Goal: Transaction & Acquisition: Purchase product/service

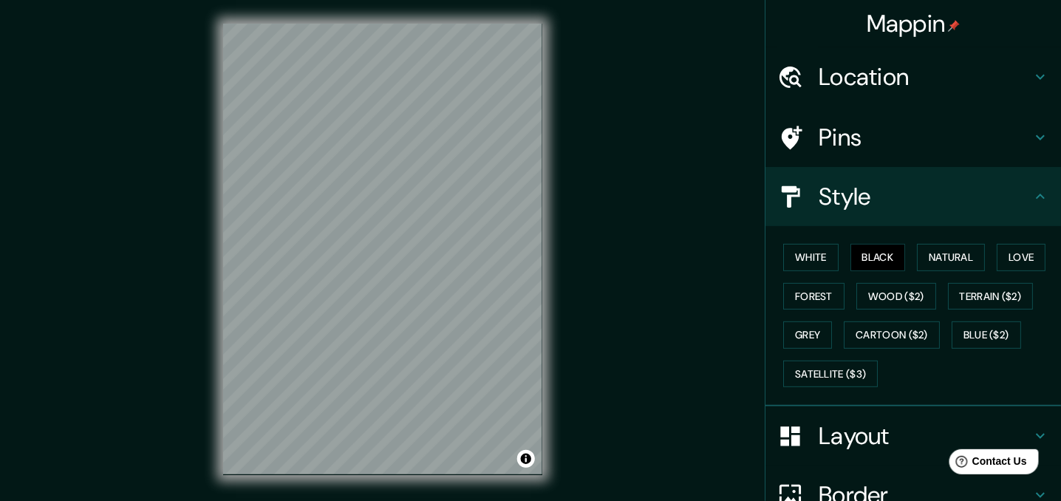
scroll to position [143, 0]
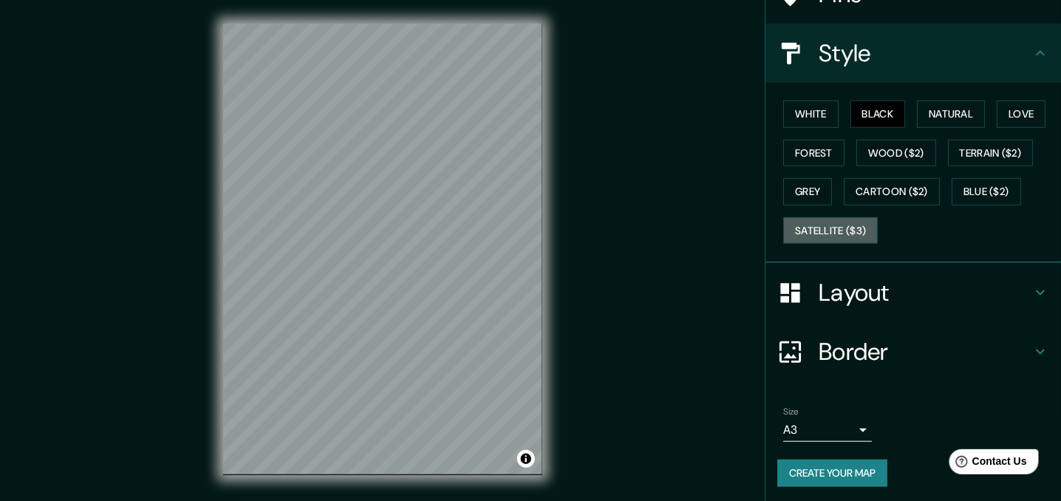
click at [861, 232] on button "Satellite ($3)" at bounding box center [830, 230] width 95 height 27
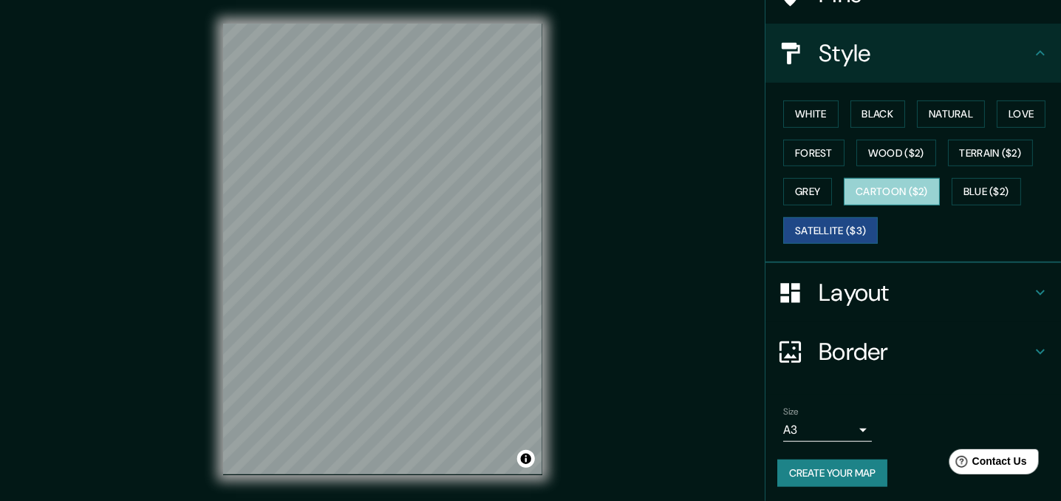
click at [921, 184] on button "Cartoon ($2)" at bounding box center [892, 191] width 96 height 27
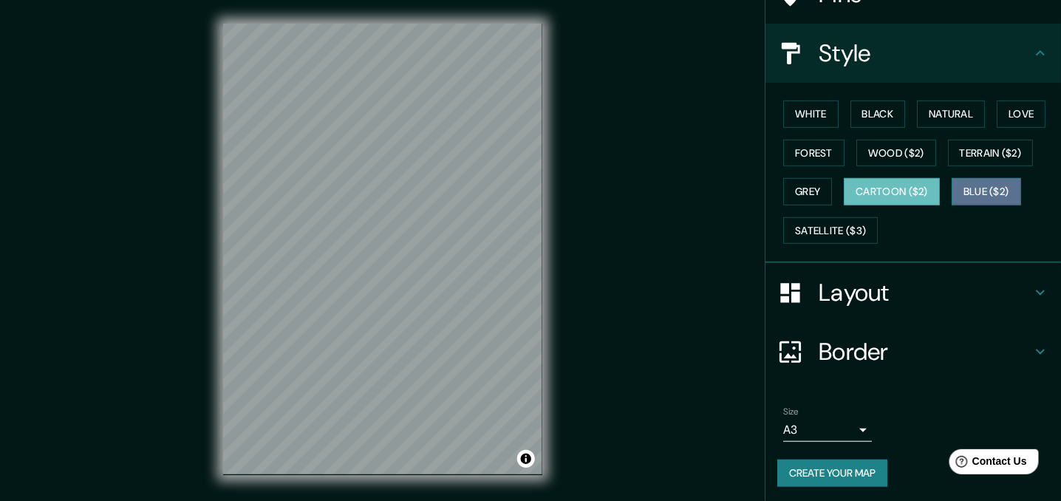
click at [969, 186] on button "Blue ($2)" at bounding box center [986, 191] width 69 height 27
click at [938, 298] on h4 "Layout" at bounding box center [925, 293] width 213 height 30
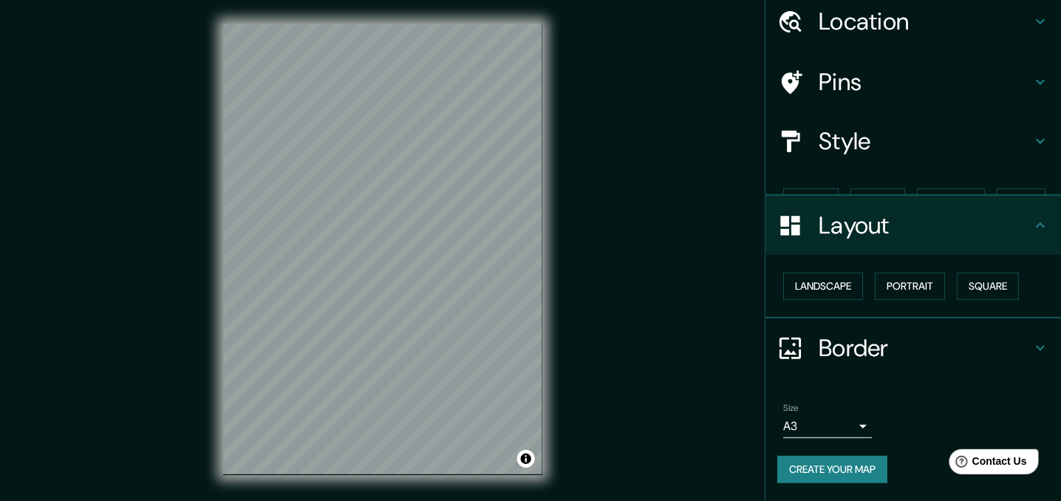
scroll to position [28, 0]
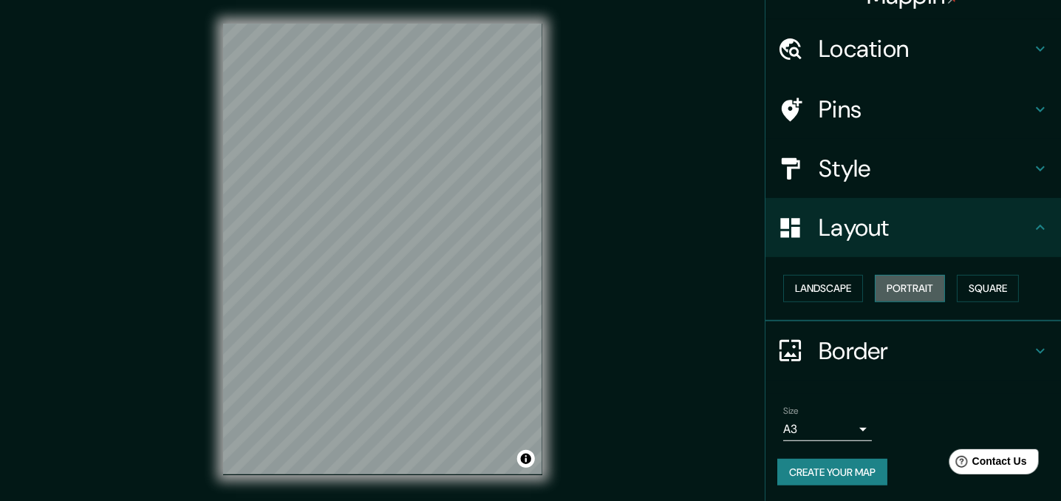
click at [918, 284] on button "Portrait" at bounding box center [910, 288] width 70 height 27
click at [849, 284] on button "Landscape" at bounding box center [823, 288] width 80 height 27
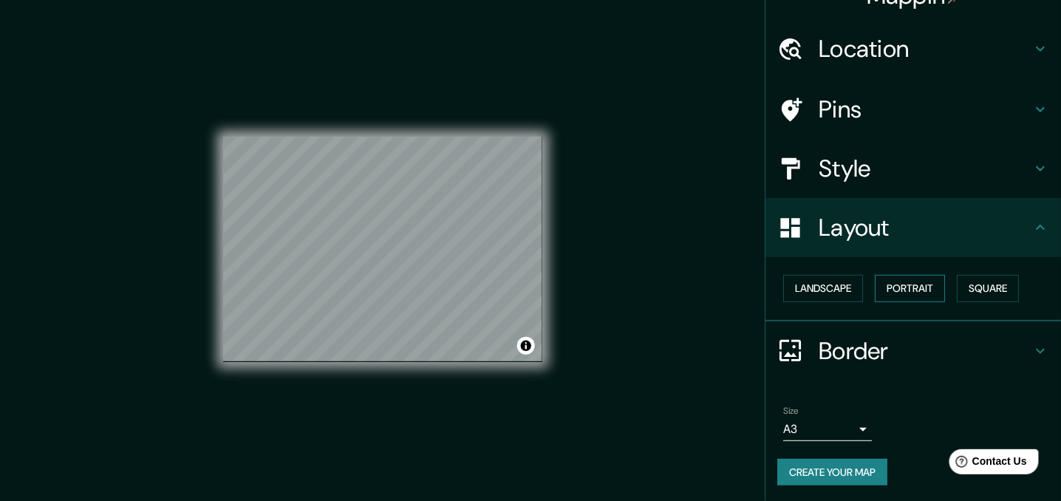
click at [907, 284] on button "Portrait" at bounding box center [910, 288] width 70 height 27
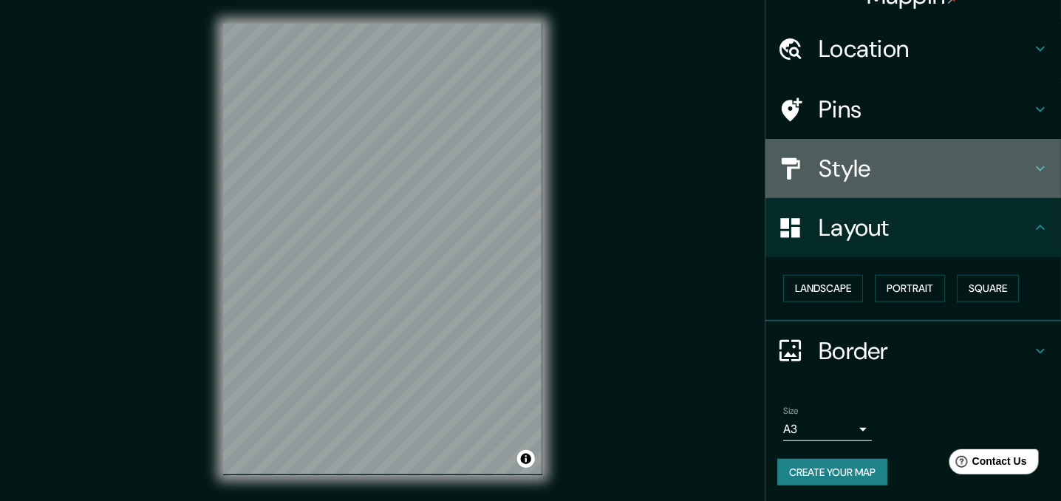
click at [952, 163] on h4 "Style" at bounding box center [925, 169] width 213 height 30
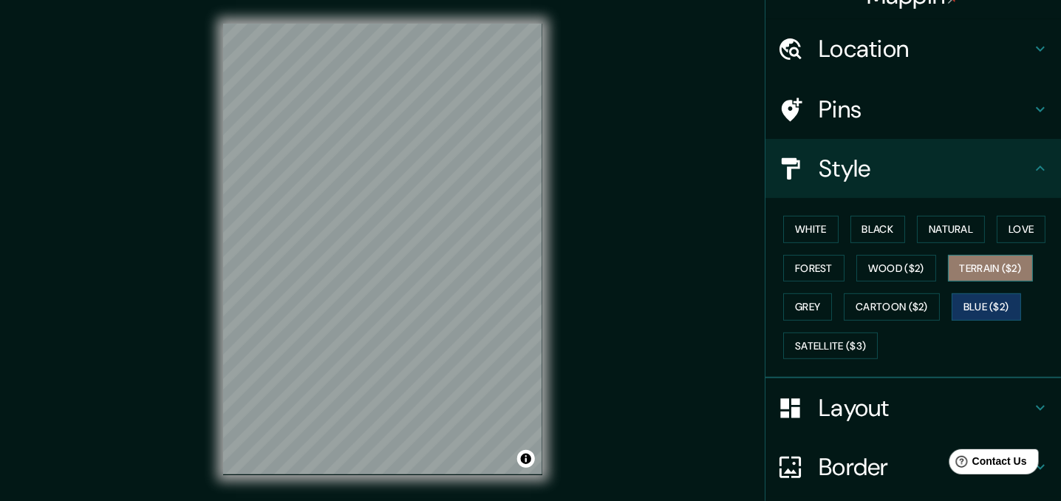
click at [955, 264] on button "Terrain ($2)" at bounding box center [991, 268] width 86 height 27
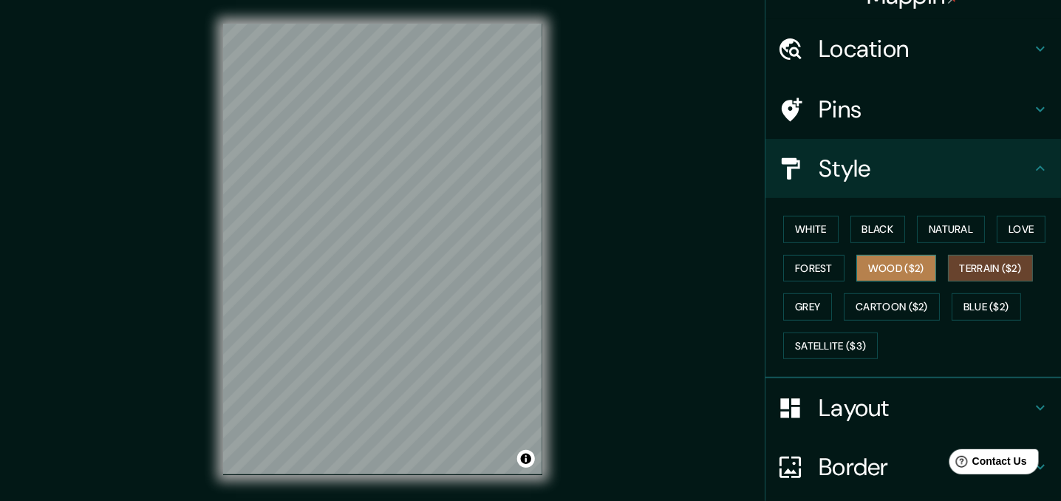
click at [874, 263] on button "Wood ($2)" at bounding box center [896, 268] width 80 height 27
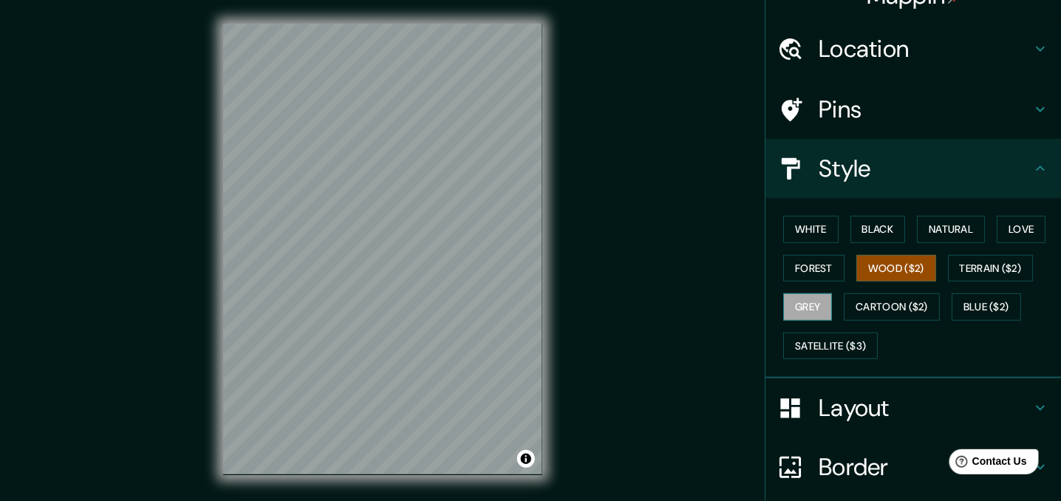
click at [814, 310] on button "Grey" at bounding box center [807, 306] width 49 height 27
click at [957, 300] on button "Blue ($2)" at bounding box center [986, 306] width 69 height 27
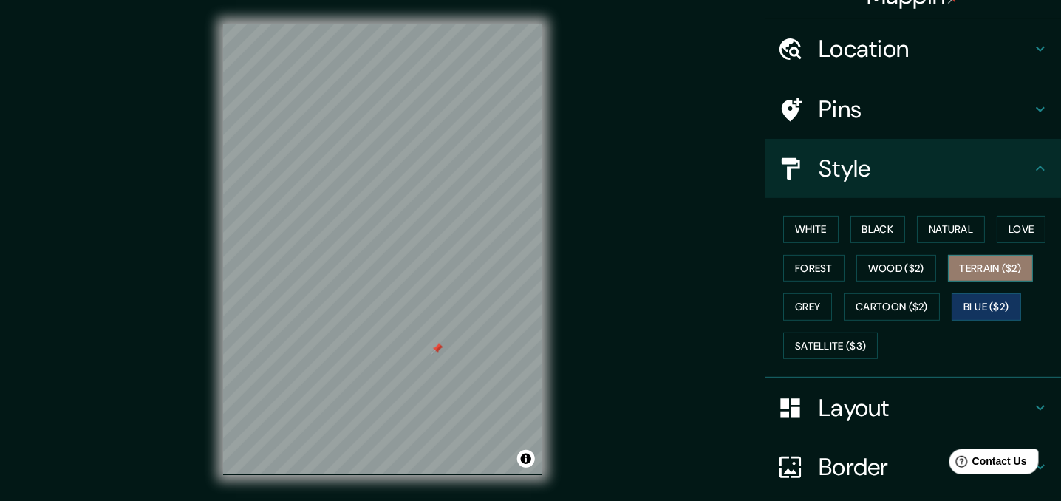
click at [987, 262] on button "Terrain ($2)" at bounding box center [991, 268] width 86 height 27
click at [979, 308] on button "Blue ($2)" at bounding box center [986, 306] width 69 height 27
click at [1011, 226] on button "Love" at bounding box center [1021, 229] width 49 height 27
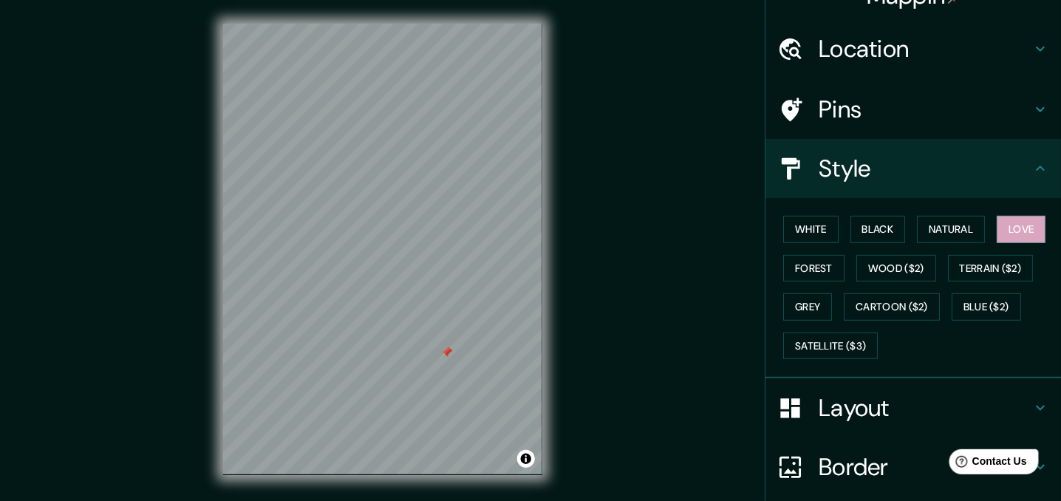
click at [446, 352] on div at bounding box center [447, 353] width 12 height 12
click at [966, 299] on button "Blue ($2)" at bounding box center [986, 306] width 69 height 27
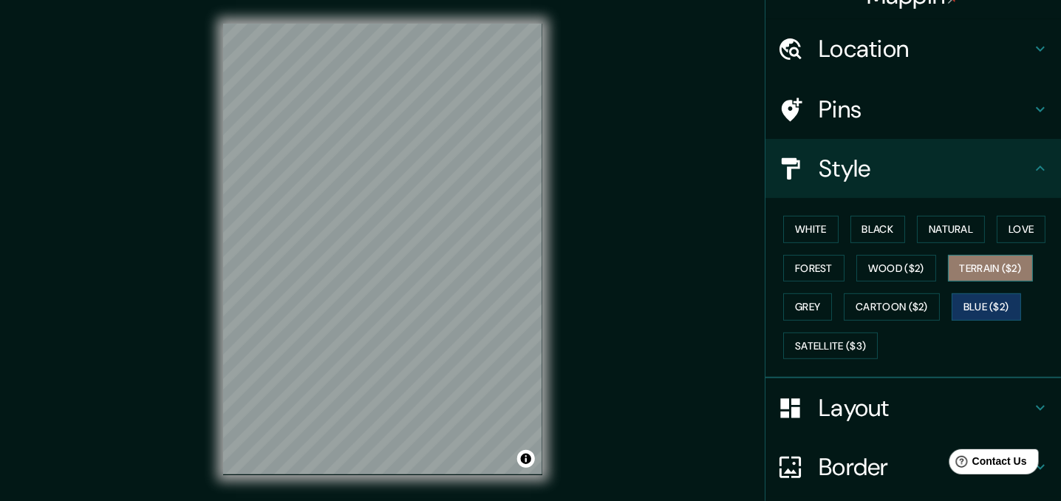
click at [963, 267] on button "Terrain ($2)" at bounding box center [991, 268] width 86 height 27
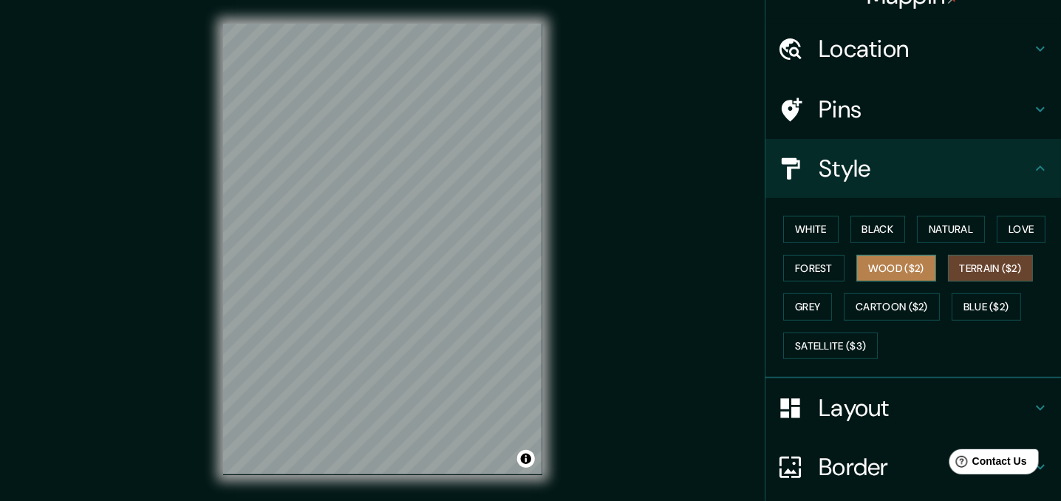
click at [917, 268] on button "Wood ($2)" at bounding box center [896, 268] width 80 height 27
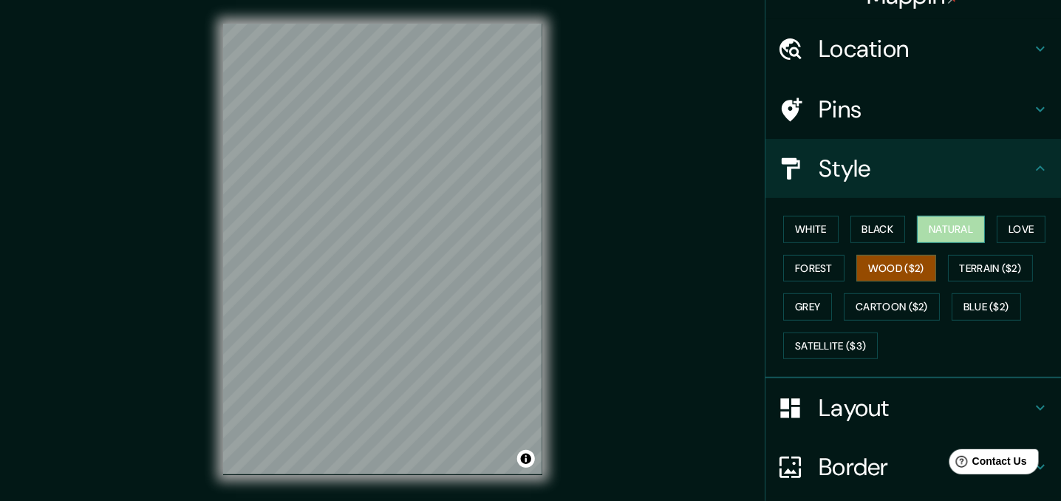
click at [948, 230] on button "Natural" at bounding box center [951, 229] width 68 height 27
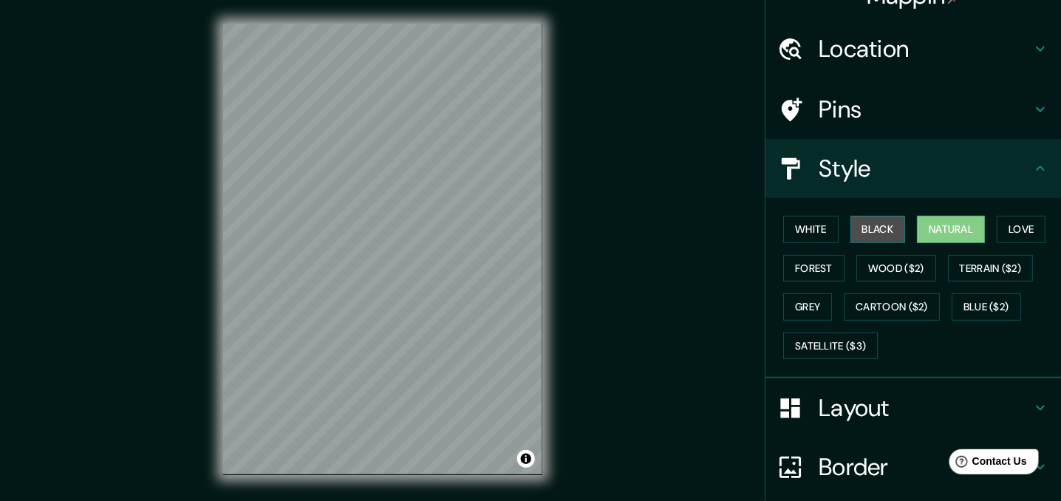
click at [878, 226] on button "Black" at bounding box center [877, 229] width 55 height 27
click at [870, 226] on button "Black" at bounding box center [877, 229] width 55 height 27
click at [823, 226] on button "White" at bounding box center [810, 229] width 55 height 27
click at [870, 224] on button "Black" at bounding box center [877, 229] width 55 height 27
click at [880, 222] on button "Black" at bounding box center [877, 229] width 55 height 27
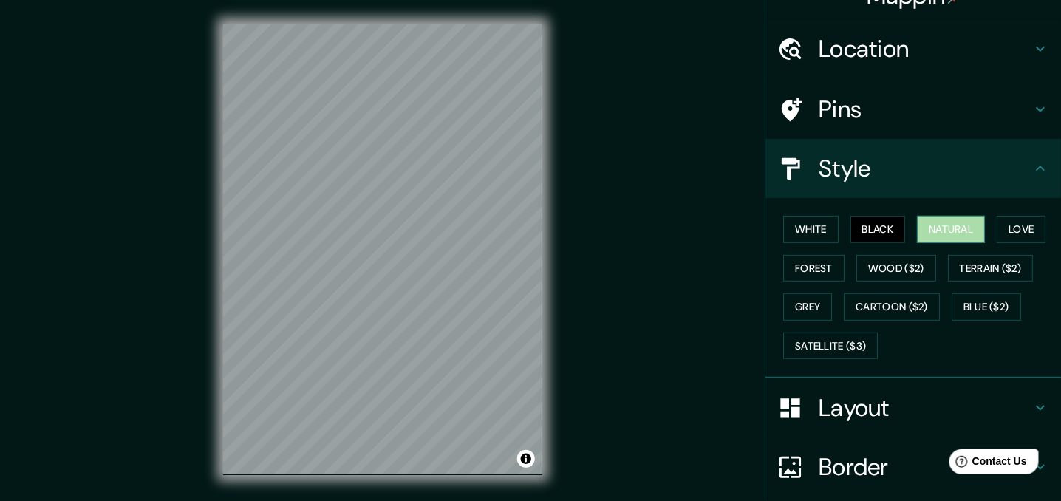
click at [923, 219] on button "Natural" at bounding box center [951, 229] width 68 height 27
click at [1008, 226] on button "Love" at bounding box center [1021, 229] width 49 height 27
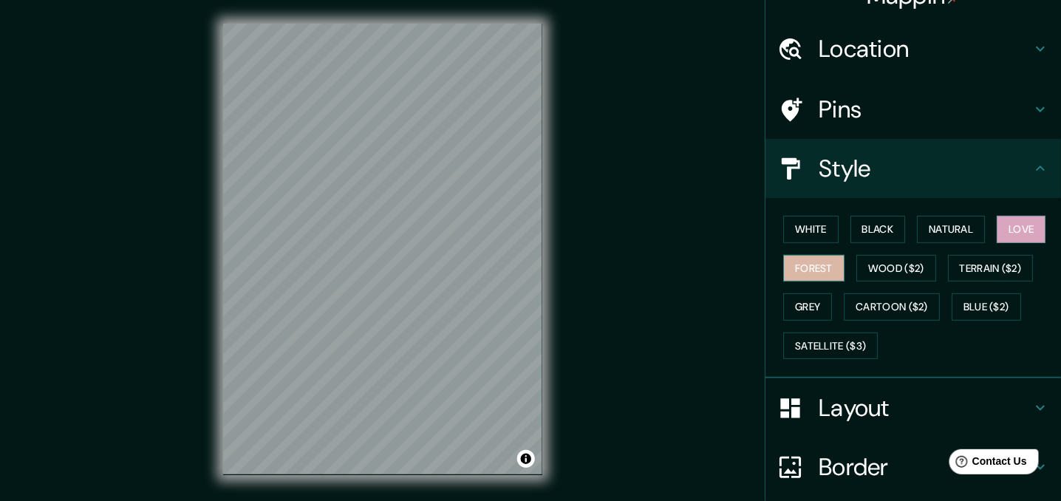
click at [814, 278] on button "Forest" at bounding box center [813, 268] width 61 height 27
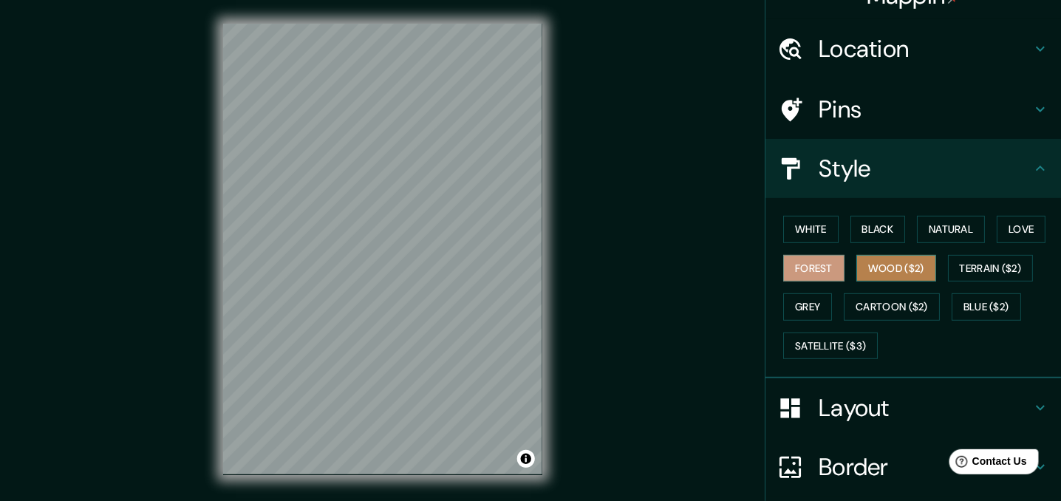
click at [873, 265] on button "Wood ($2)" at bounding box center [896, 268] width 80 height 27
click at [807, 273] on button "Forest" at bounding box center [813, 268] width 61 height 27
click at [1005, 231] on button "Love" at bounding box center [1021, 229] width 49 height 27
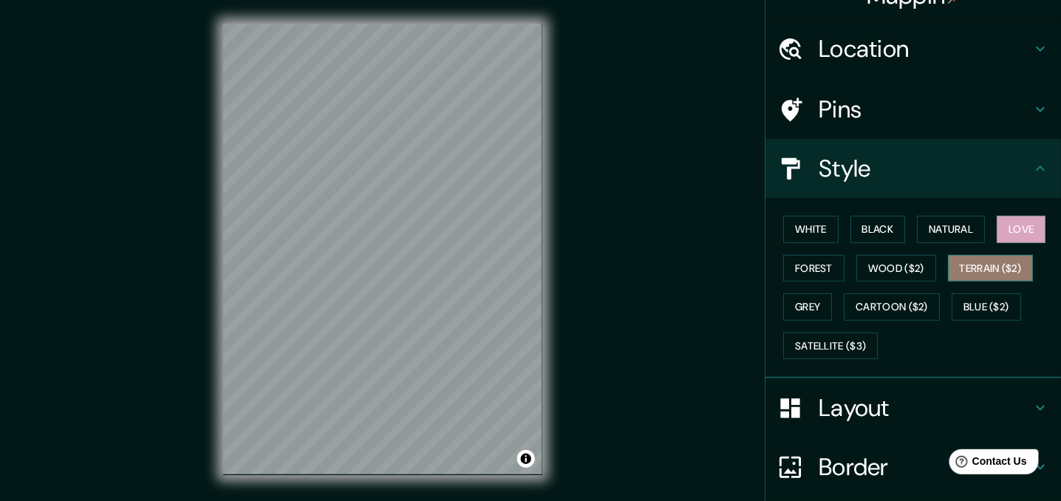
click at [980, 267] on button "Terrain ($2)" at bounding box center [991, 268] width 86 height 27
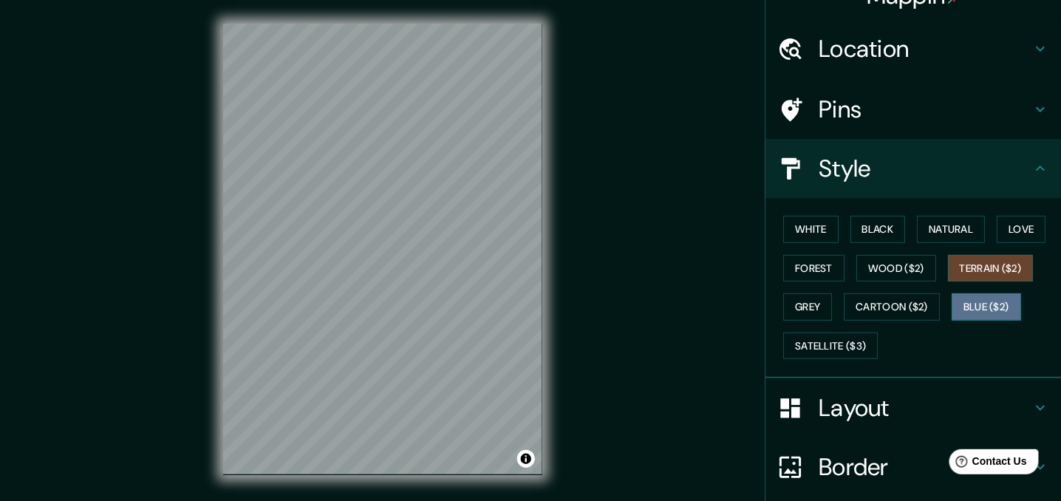
click at [969, 313] on button "Blue ($2)" at bounding box center [986, 306] width 69 height 27
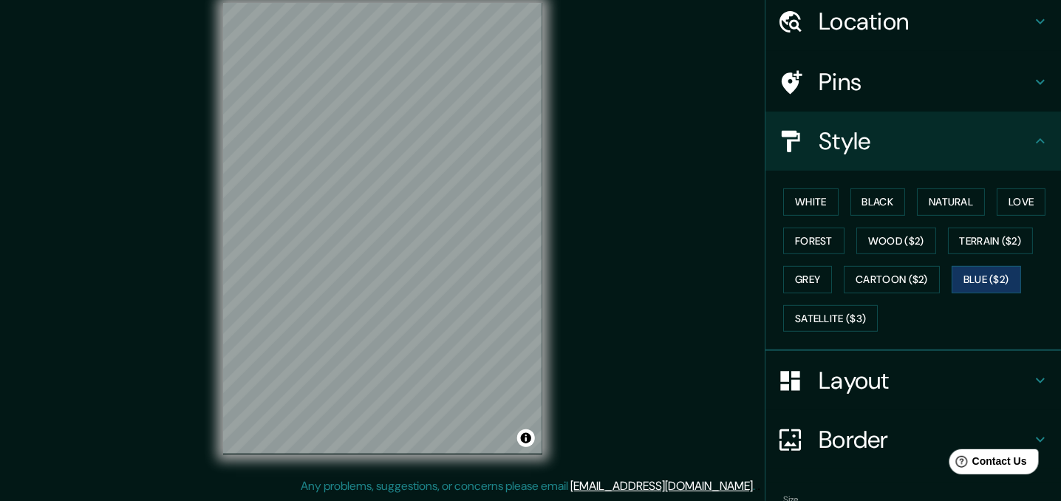
scroll to position [76, 0]
